Goal: Obtain resource: Obtain resource

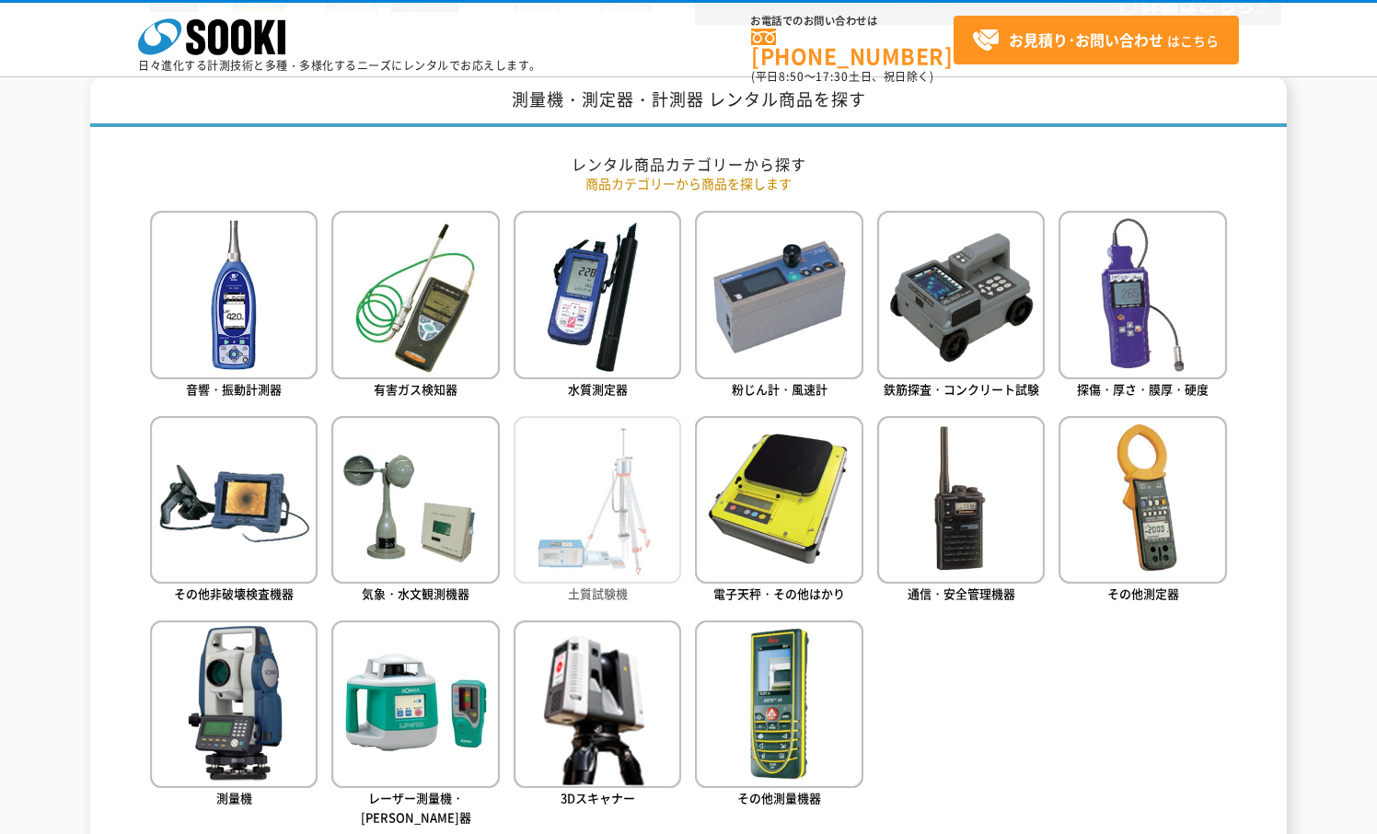
scroll to position [828, 0]
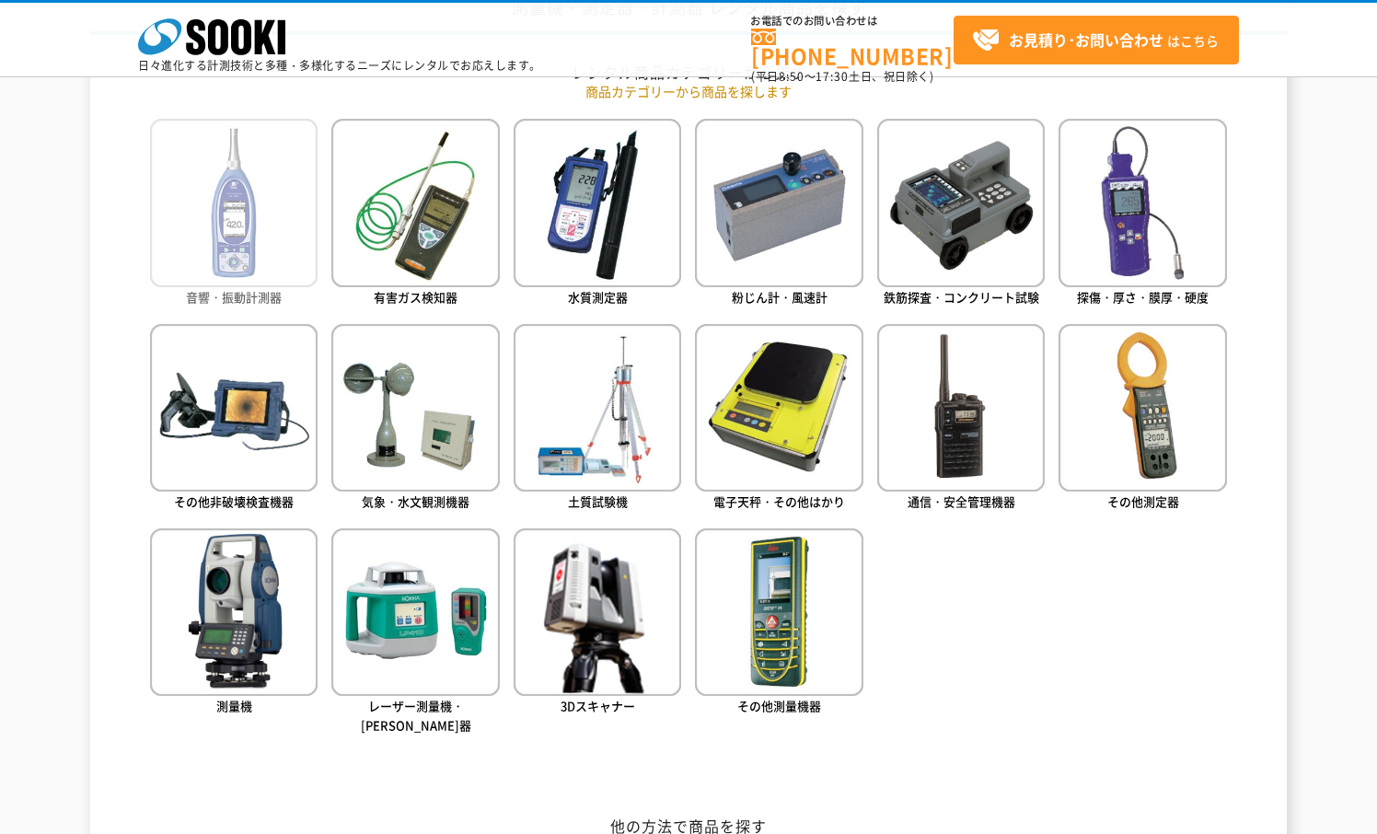
click at [283, 244] on img at bounding box center [233, 202] width 167 height 167
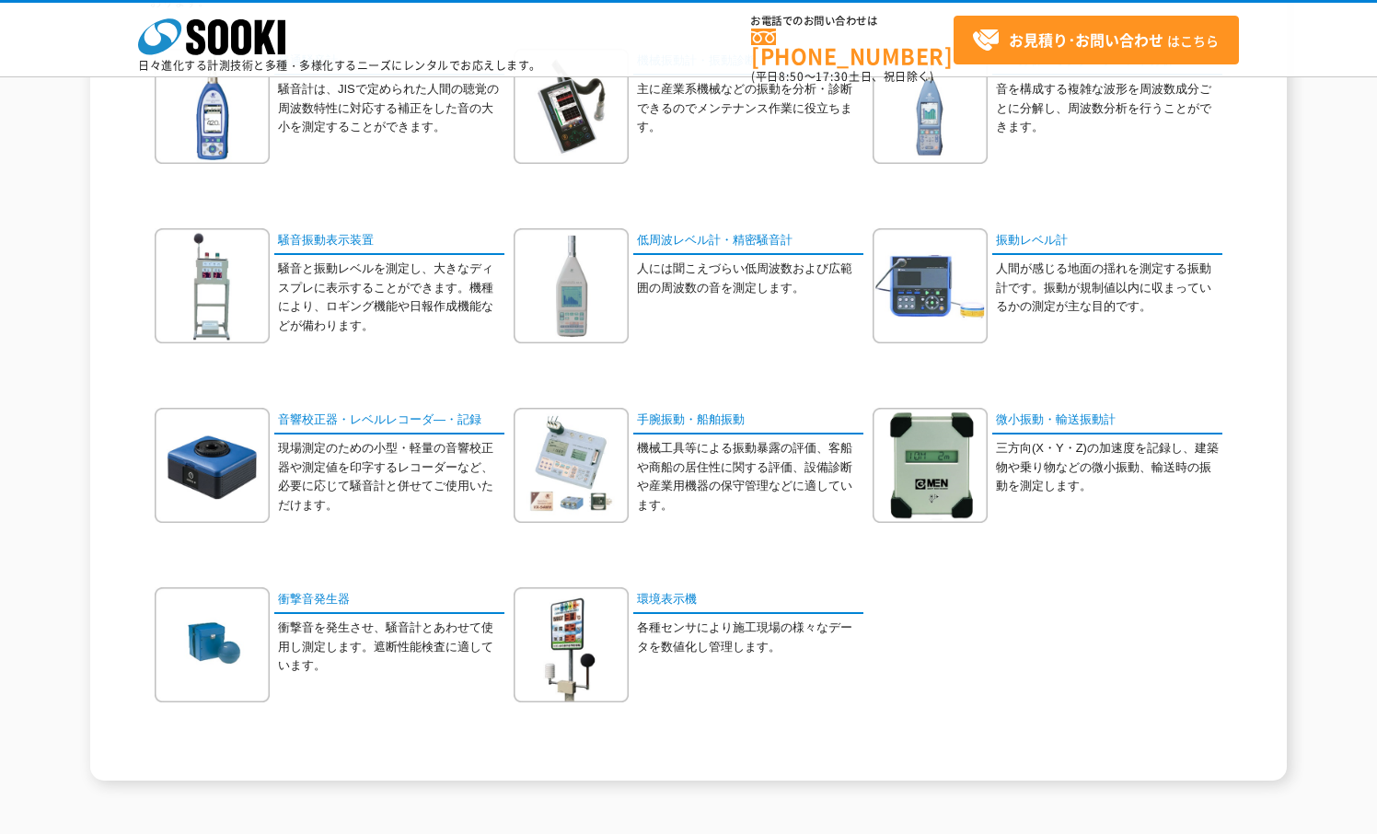
scroll to position [276, 0]
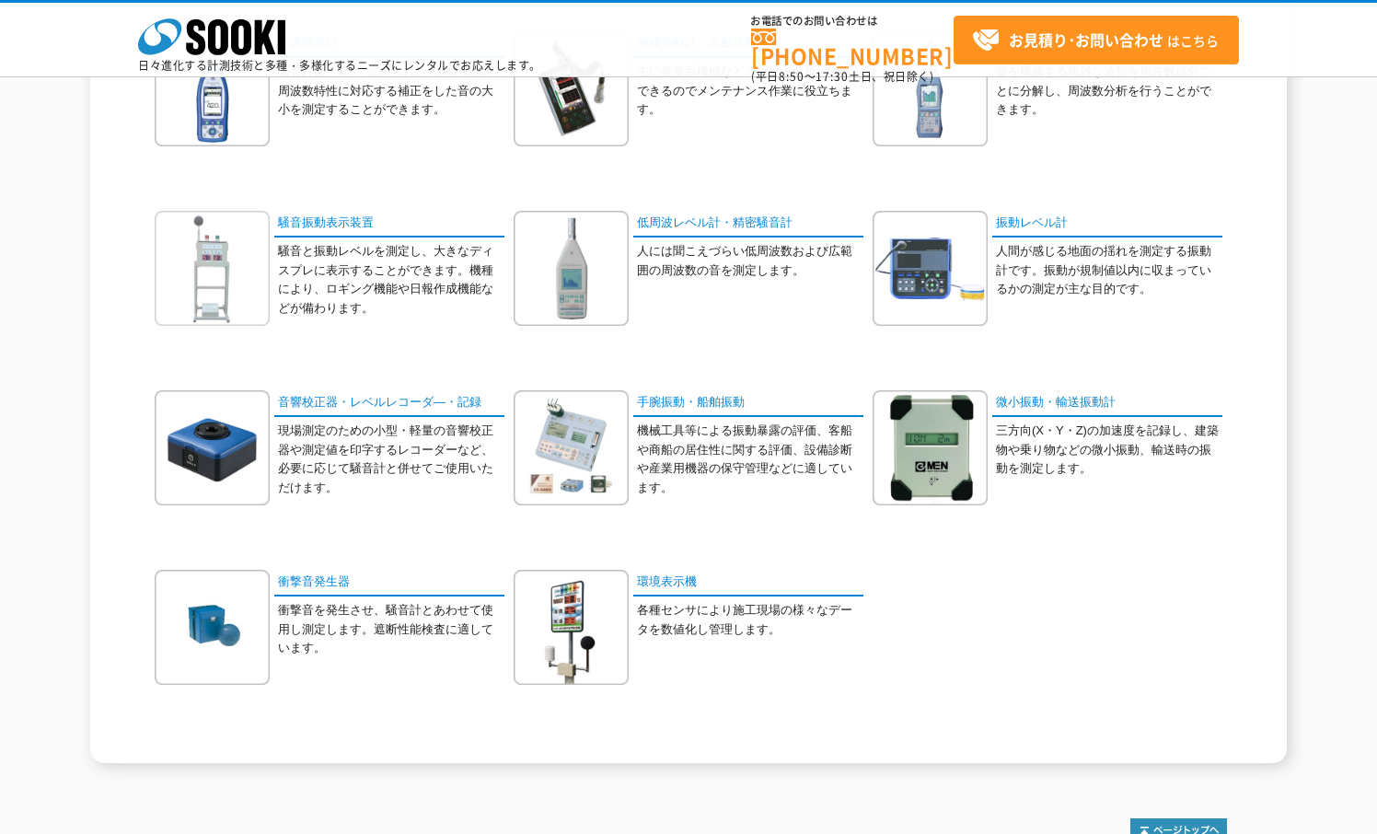
click at [218, 269] on img at bounding box center [212, 268] width 115 height 115
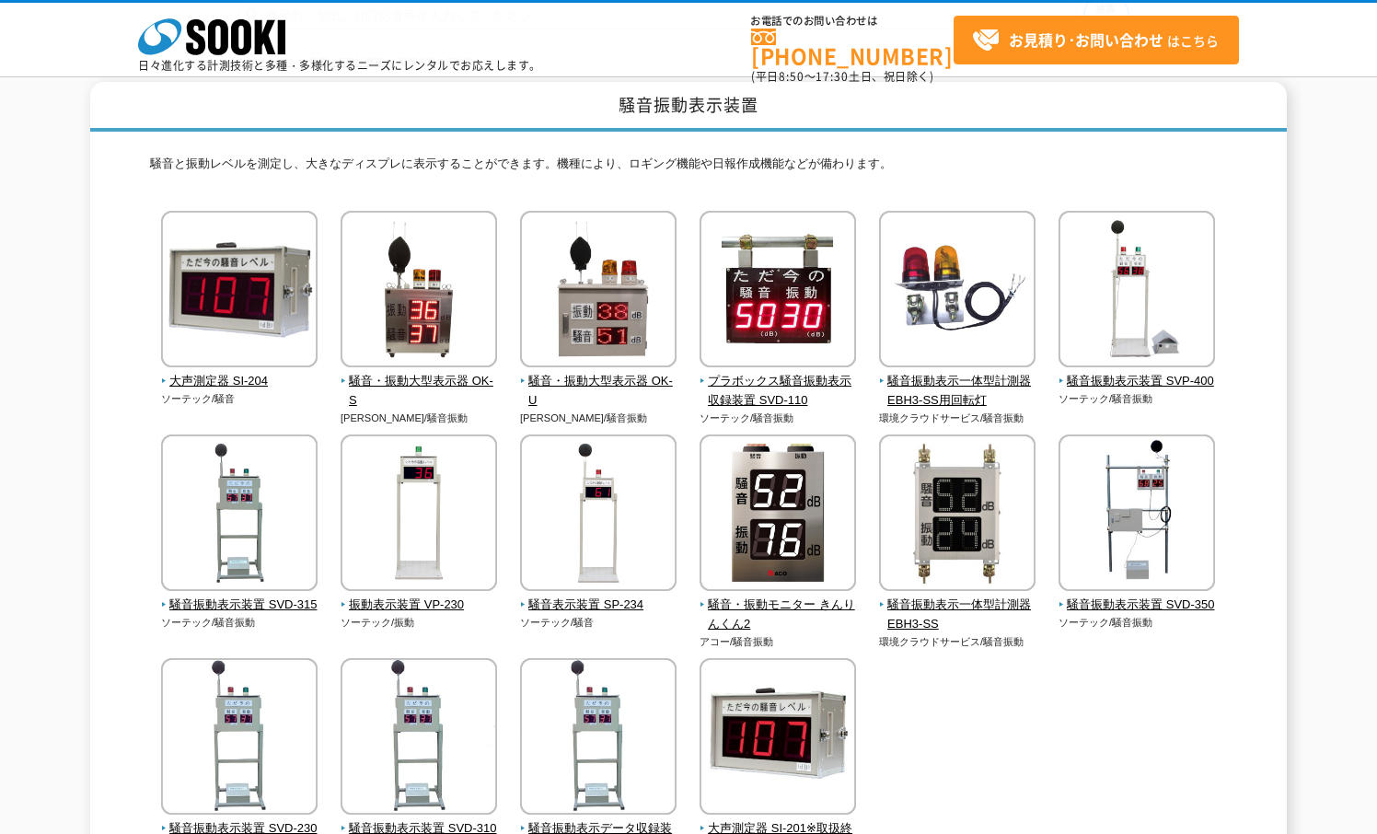
scroll to position [184, 0]
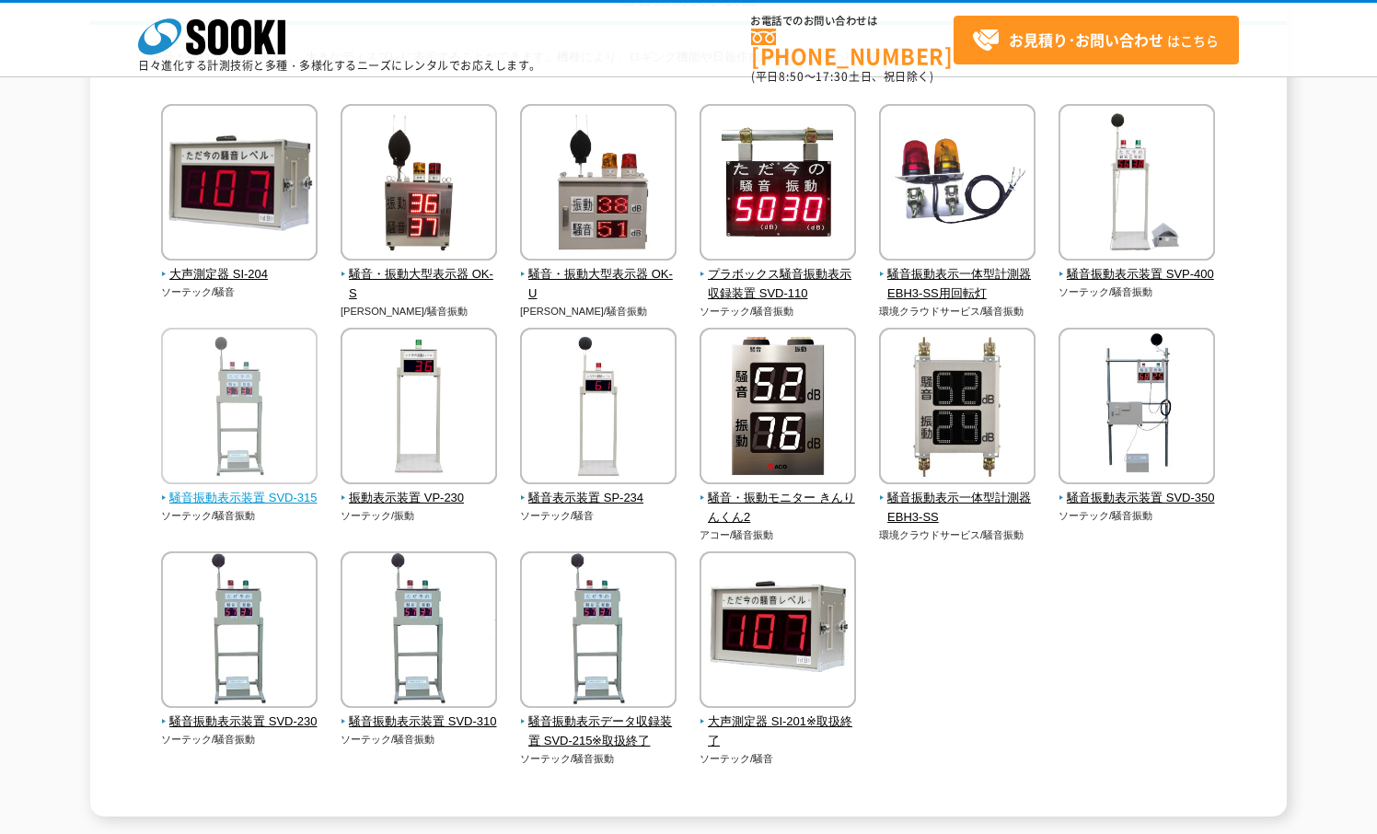
click at [295, 398] on img at bounding box center [239, 408] width 156 height 161
click at [291, 436] on img at bounding box center [239, 408] width 156 height 161
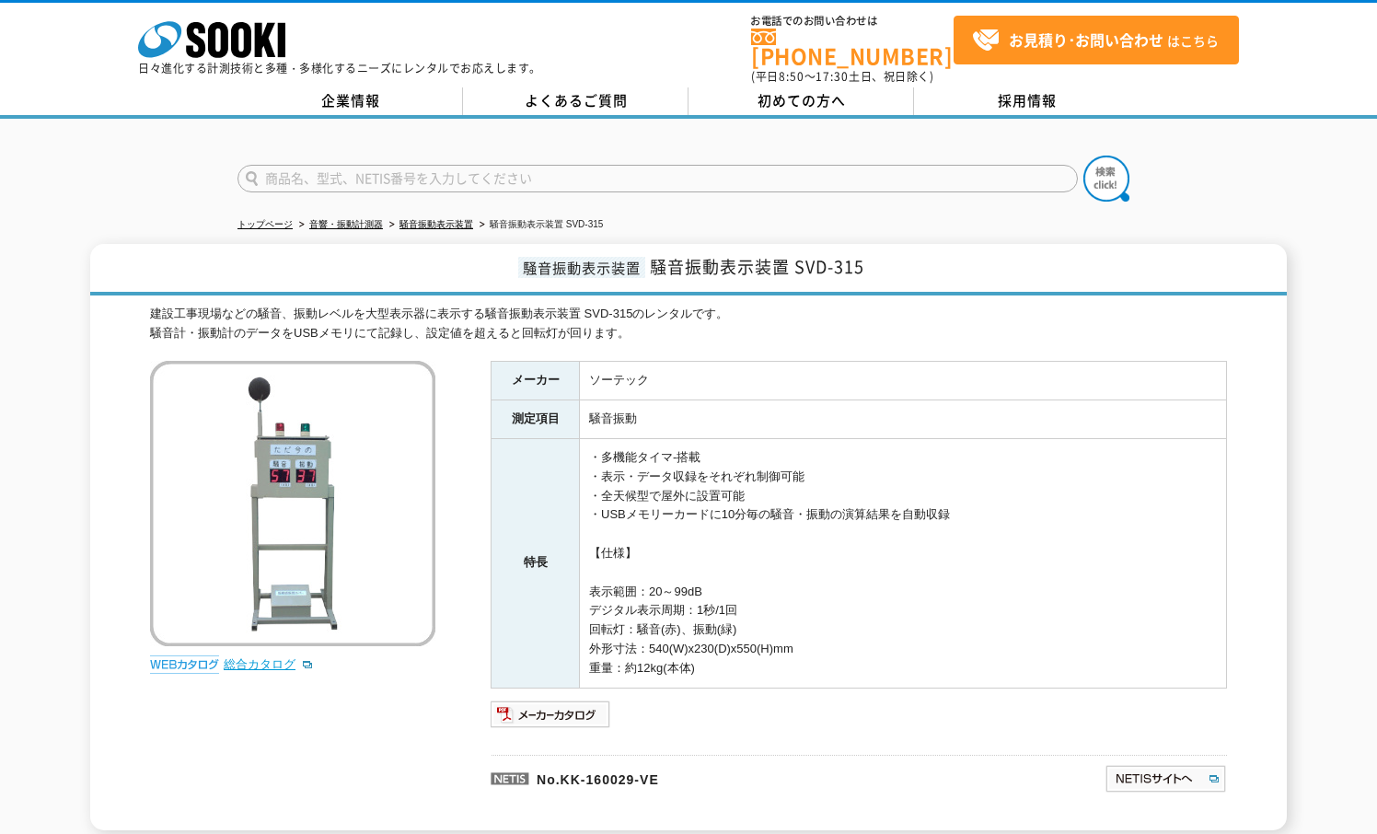
click at [277, 657] on link "総合カタログ" at bounding box center [269, 664] width 90 height 14
